Goal: Check status: Verify the current state of an ongoing process or item

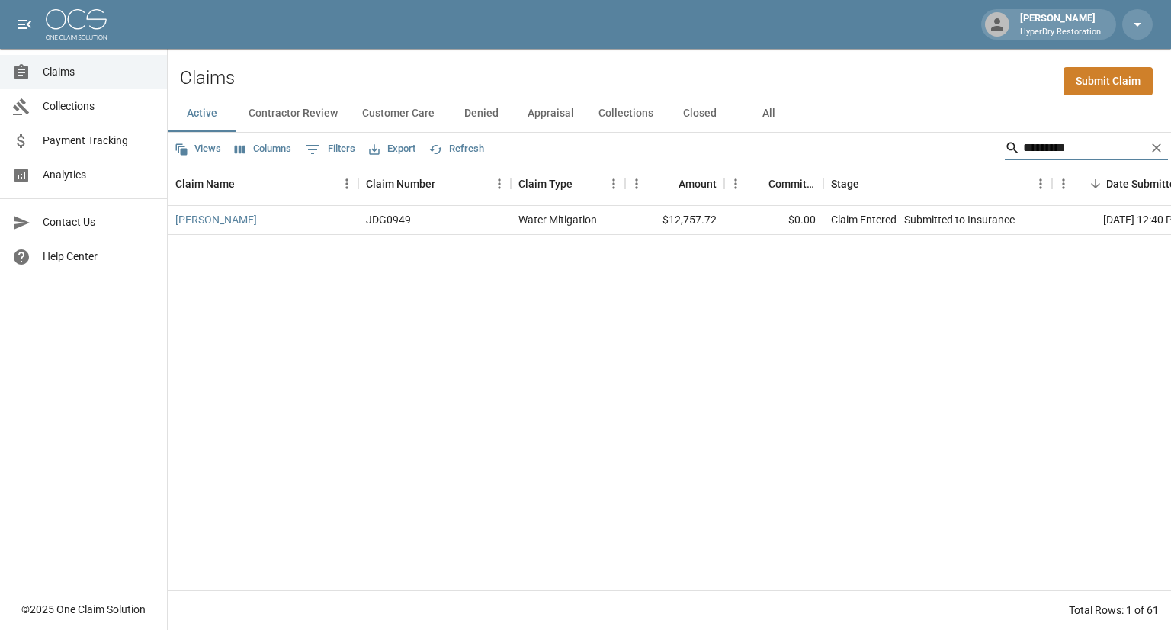
drag, startPoint x: 1047, startPoint y: 154, endPoint x: 725, endPoint y: 166, distance: 322.6
click at [725, 166] on div "Views Columns 0 Filters Export Refresh ********* Claim Name Claim Number Claim …" at bounding box center [669, 381] width 1003 height 497
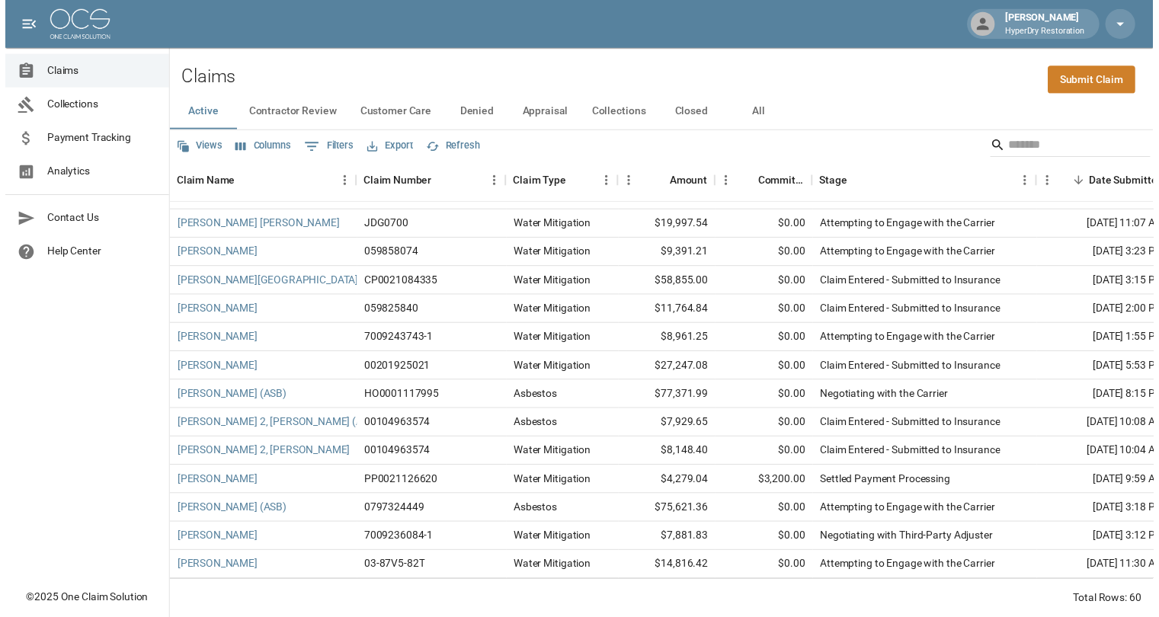
scroll to position [282, 0]
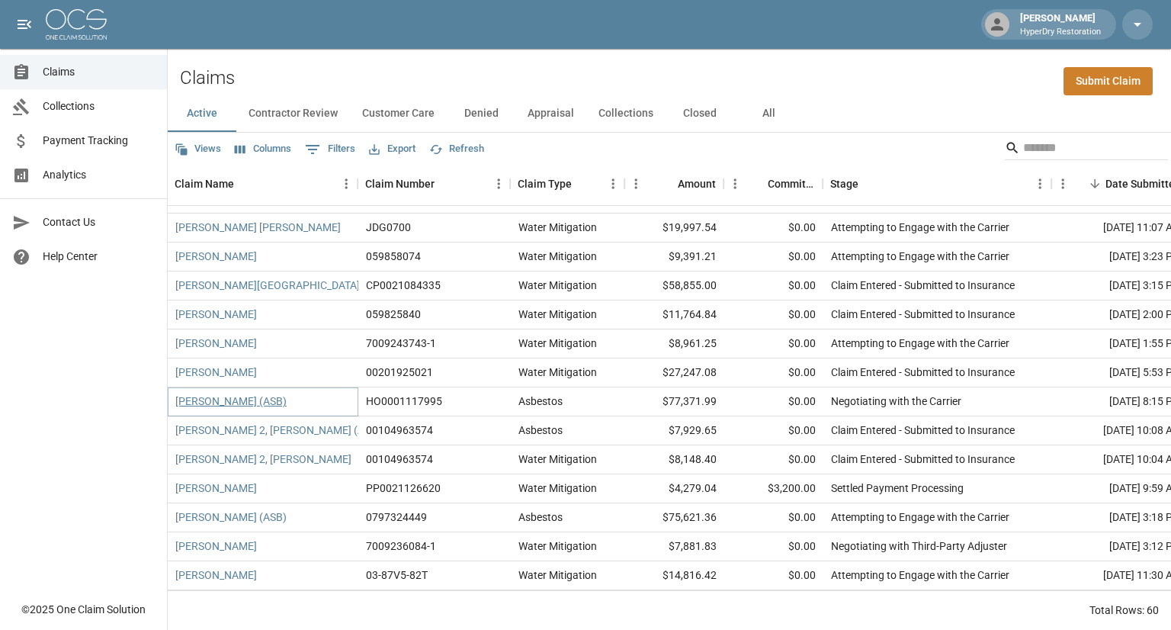
click at [232, 401] on link "[PERSON_NAME] (ASB)" at bounding box center [230, 400] width 111 height 15
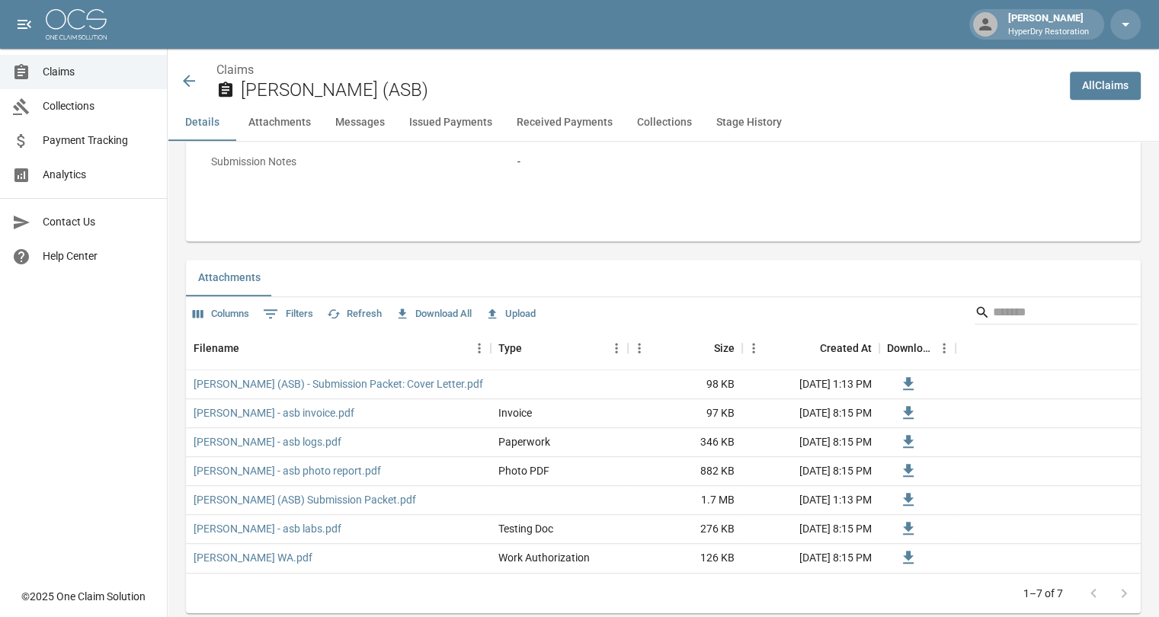
scroll to position [767, 0]
click at [197, 77] on div "[PERSON_NAME] (ASB)" at bounding box center [619, 81] width 878 height 40
click at [194, 83] on icon at bounding box center [189, 81] width 18 height 18
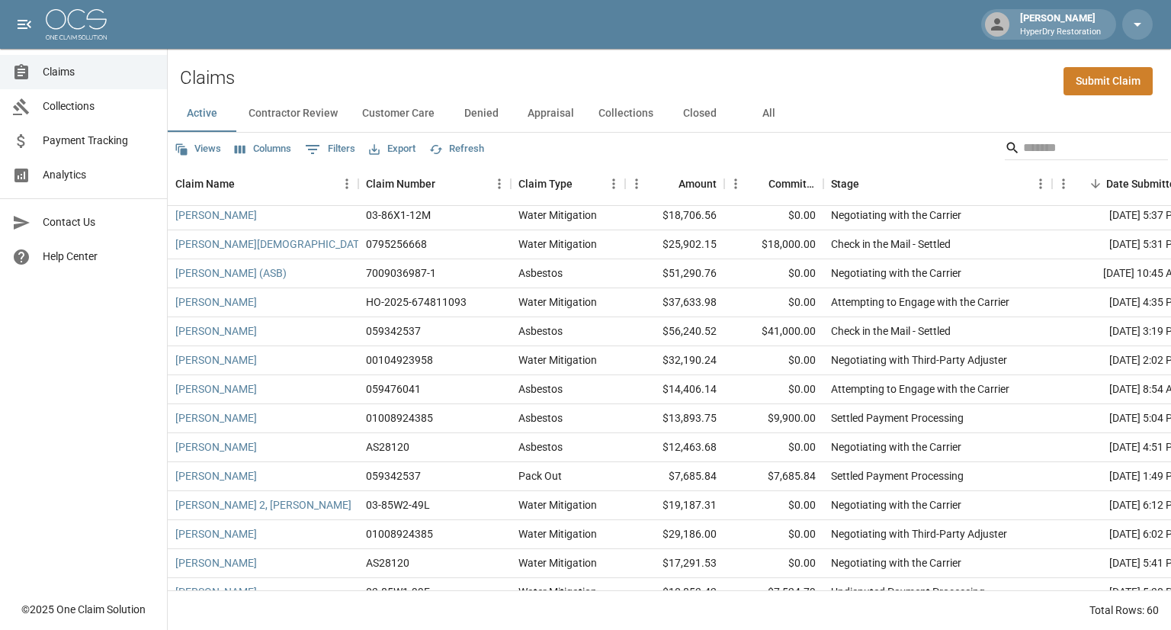
scroll to position [872, 0]
click at [89, 138] on span "Payment Tracking" at bounding box center [99, 141] width 112 height 16
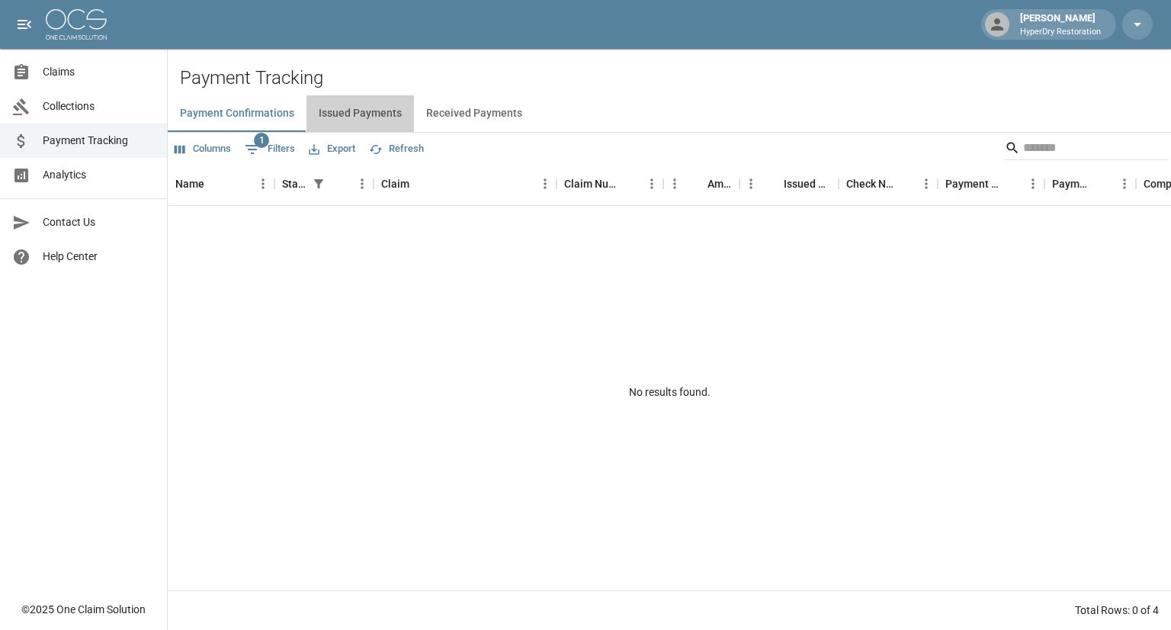
click at [372, 114] on button "Issued Payments" at bounding box center [359, 113] width 107 height 37
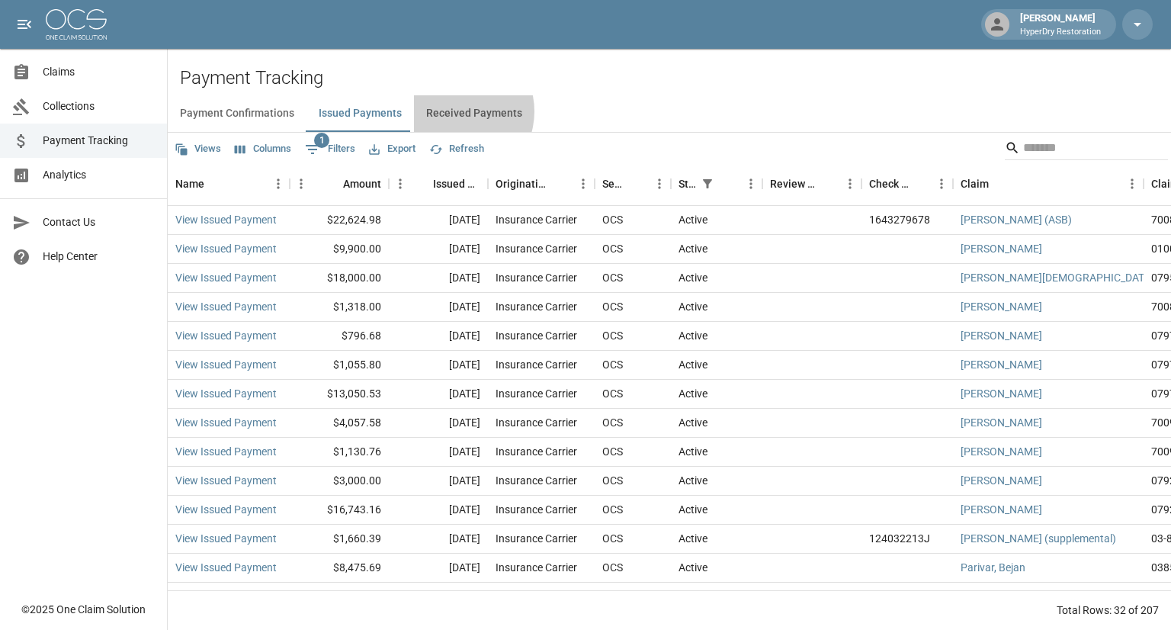
click at [451, 111] on button "Received Payments" at bounding box center [474, 113] width 120 height 37
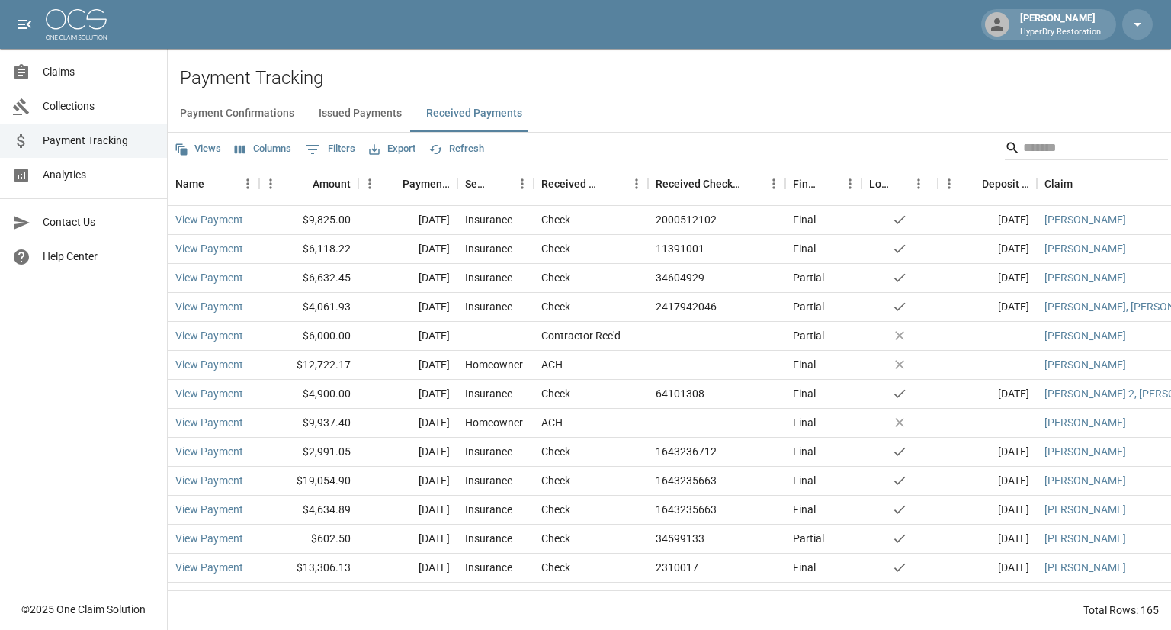
click at [348, 114] on button "Issued Payments" at bounding box center [359, 113] width 107 height 37
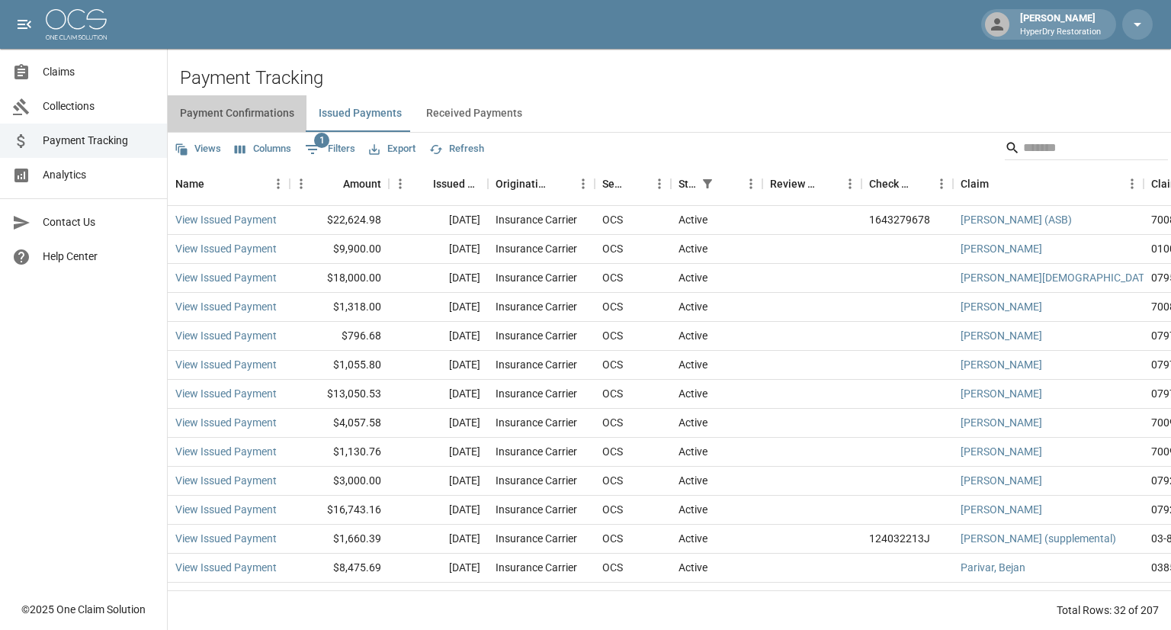
click at [229, 113] on button "Payment Confirmations" at bounding box center [237, 113] width 139 height 37
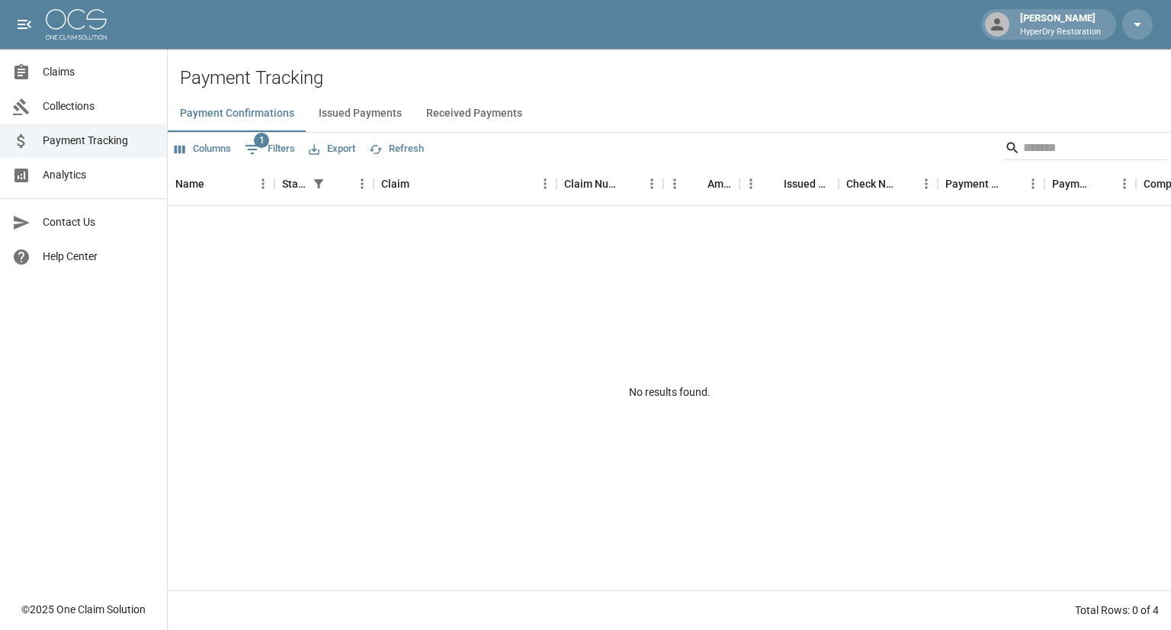
click at [42, 59] on link "Claims" at bounding box center [83, 72] width 167 height 34
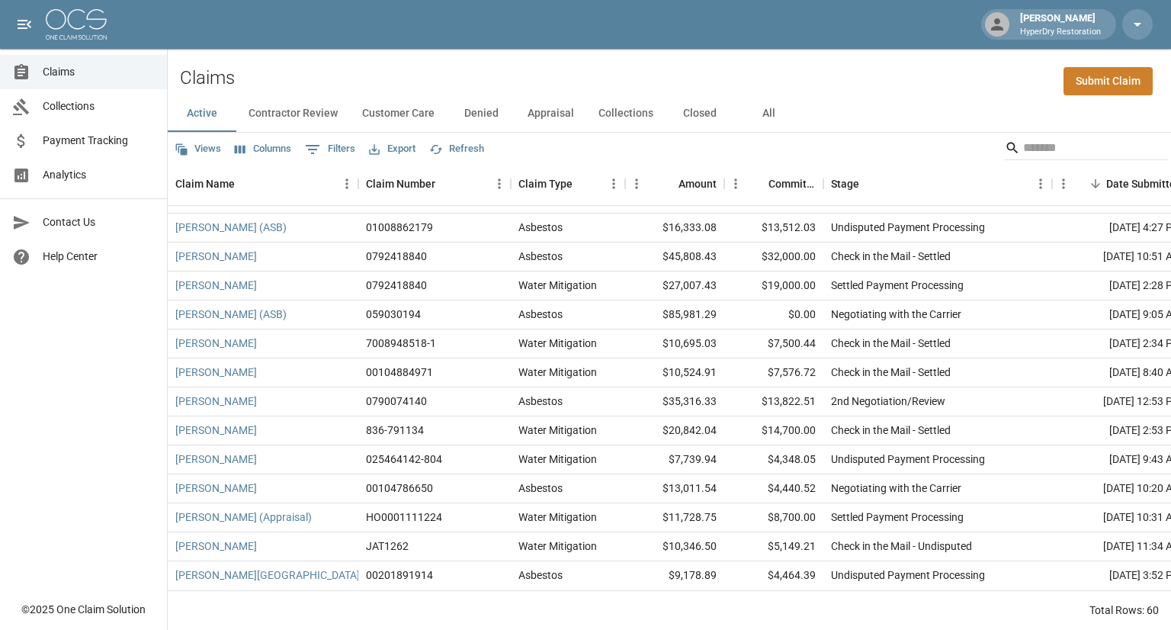
scroll to position [1365, 0]
